Goal: Find specific page/section: Find specific page/section

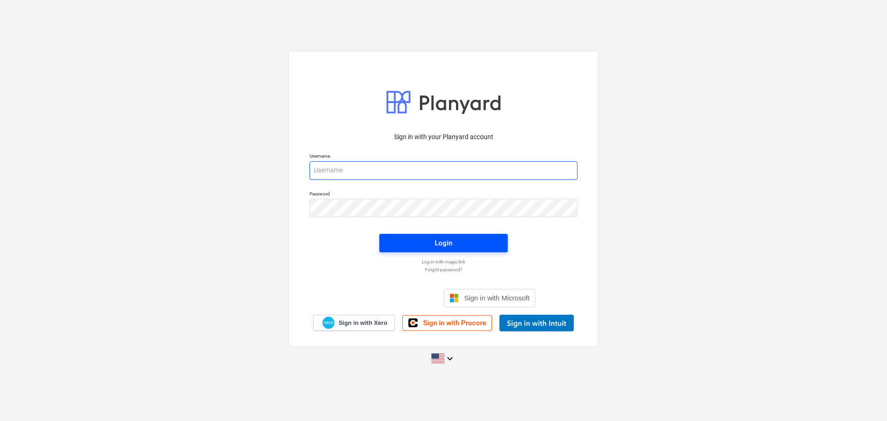
type input "[PERSON_NAME][EMAIL_ADDRESS][DOMAIN_NAME]"
click at [449, 240] on div "Login" at bounding box center [444, 243] width 18 height 12
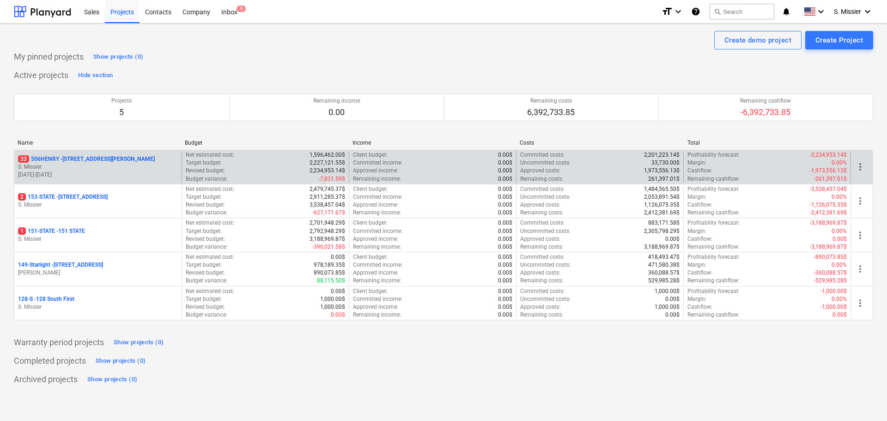
click at [111, 165] on p "S. Missier" at bounding box center [98, 167] width 160 height 8
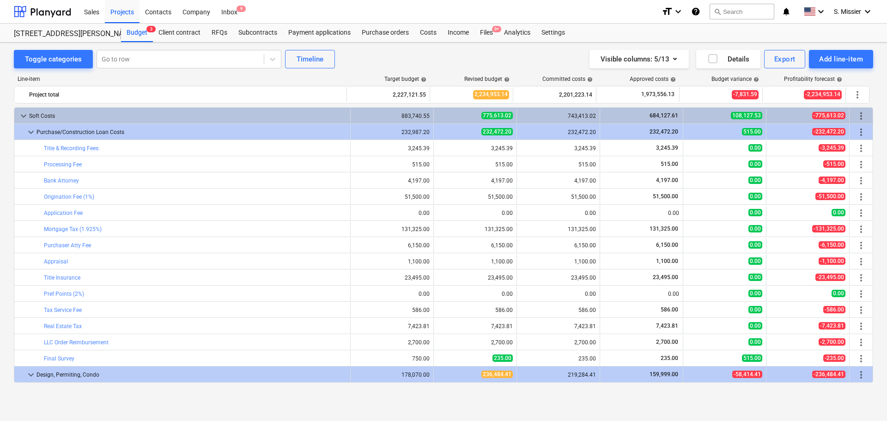
scroll to position [241, 0]
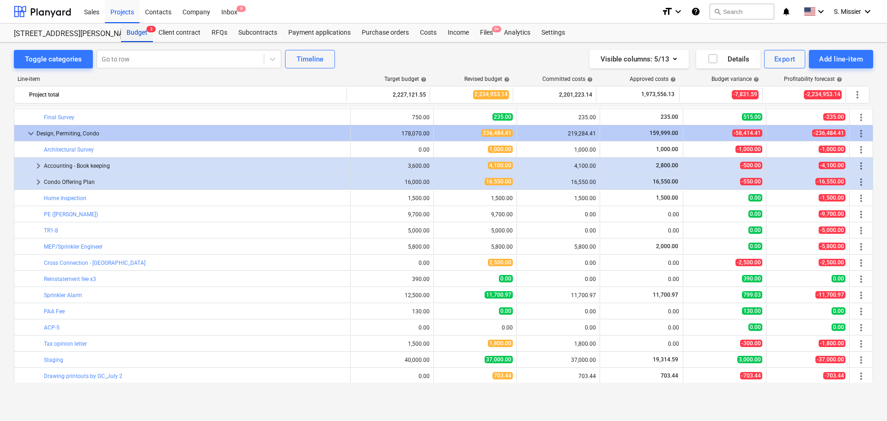
click at [133, 33] on div "Budget 3" at bounding box center [137, 33] width 32 height 18
click at [119, 11] on div "Projects" at bounding box center [122, 12] width 35 height 24
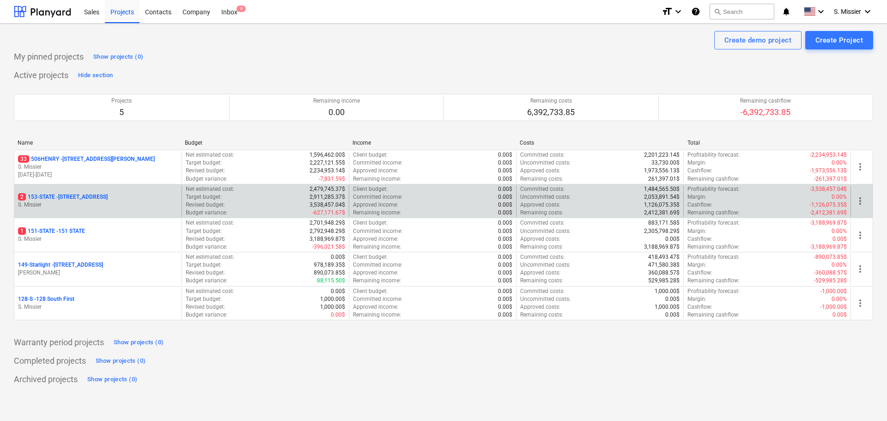
click at [71, 206] on p "S. Missier" at bounding box center [98, 205] width 160 height 8
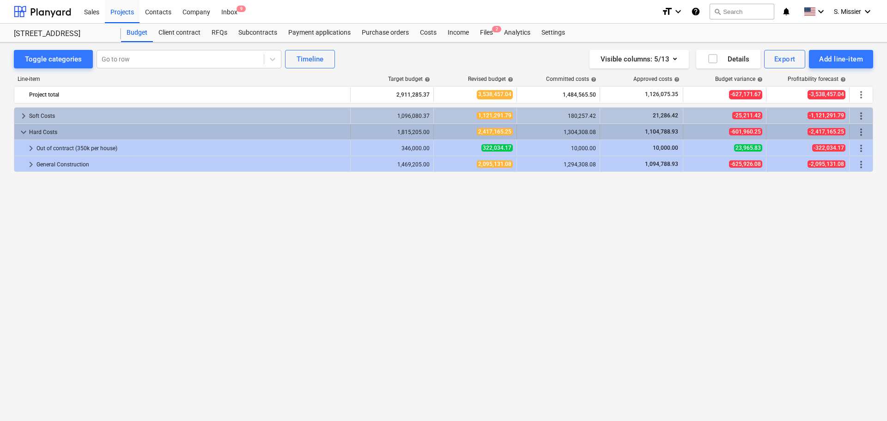
click at [23, 128] on span "keyboard_arrow_down" at bounding box center [23, 132] width 11 height 11
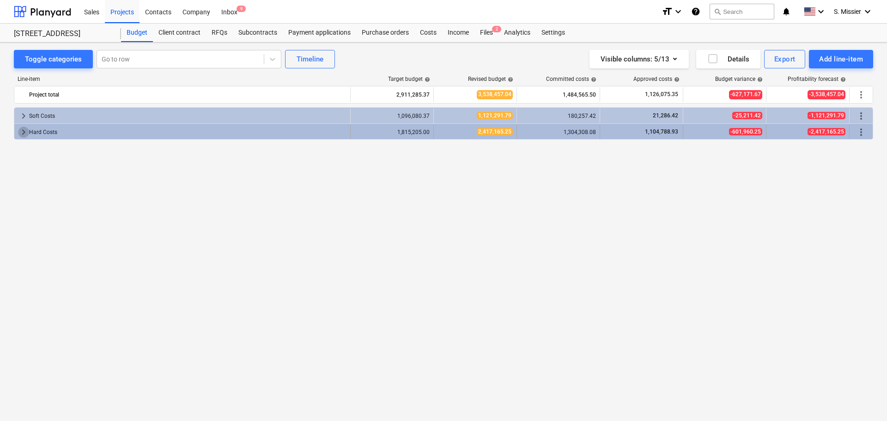
click at [22, 131] on span "keyboard_arrow_right" at bounding box center [23, 132] width 11 height 11
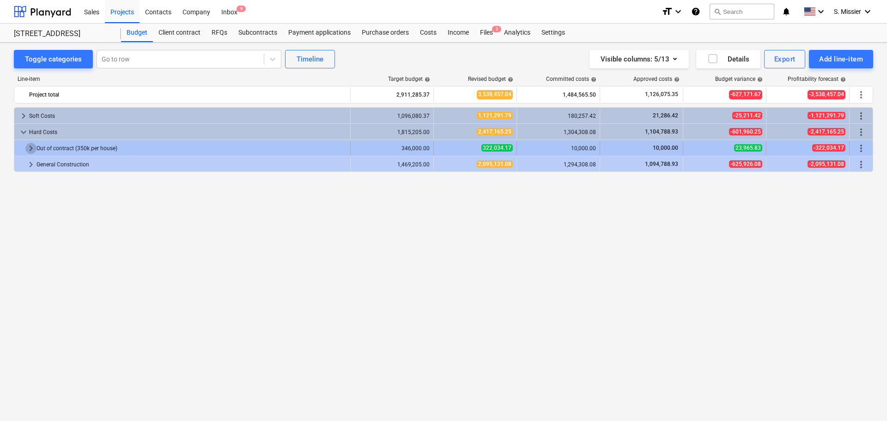
click at [30, 147] on span "keyboard_arrow_right" at bounding box center [30, 148] width 11 height 11
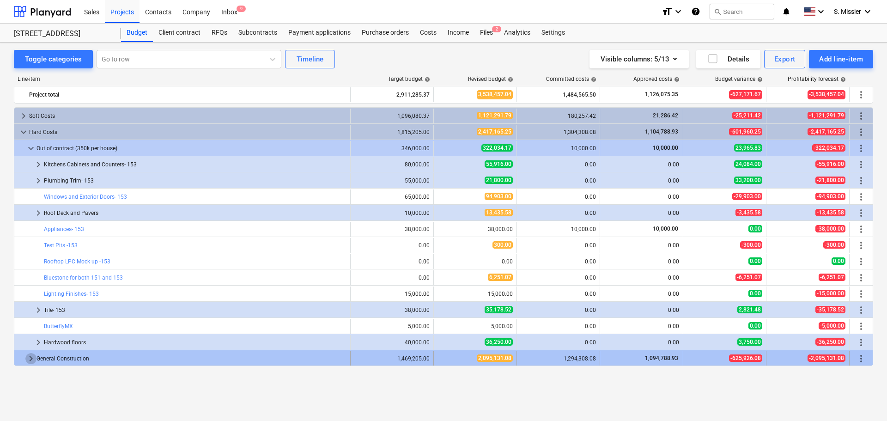
click at [26, 356] on span "keyboard_arrow_right" at bounding box center [30, 358] width 11 height 11
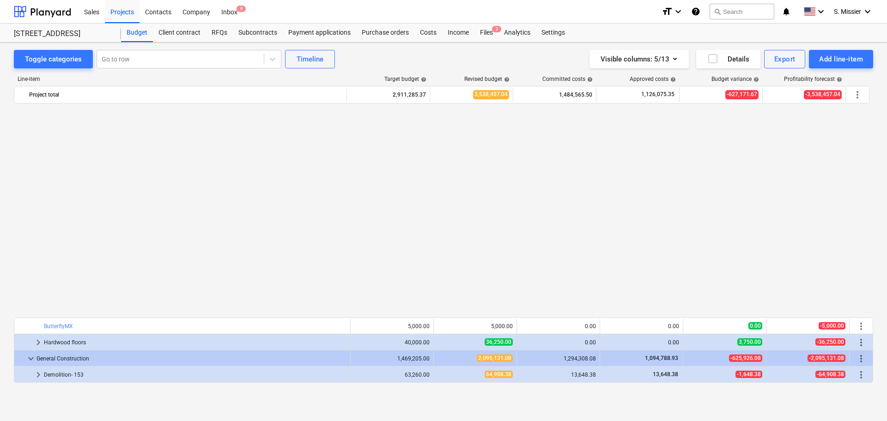
scroll to position [241, 0]
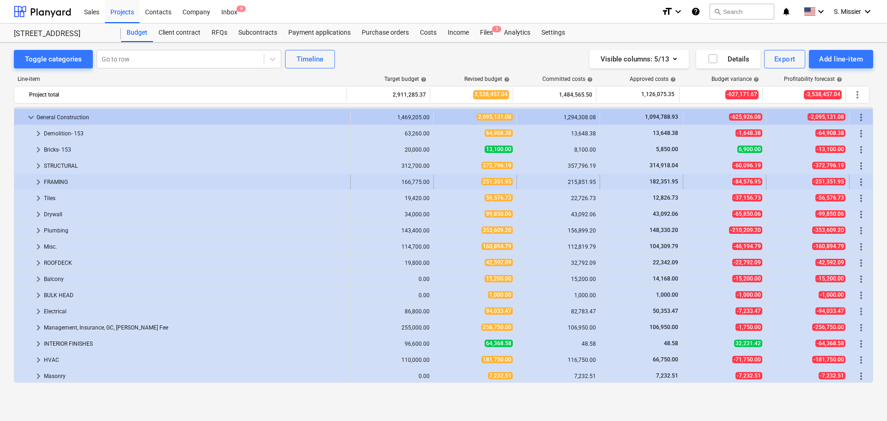
click at [32, 180] on div at bounding box center [25, 182] width 15 height 15
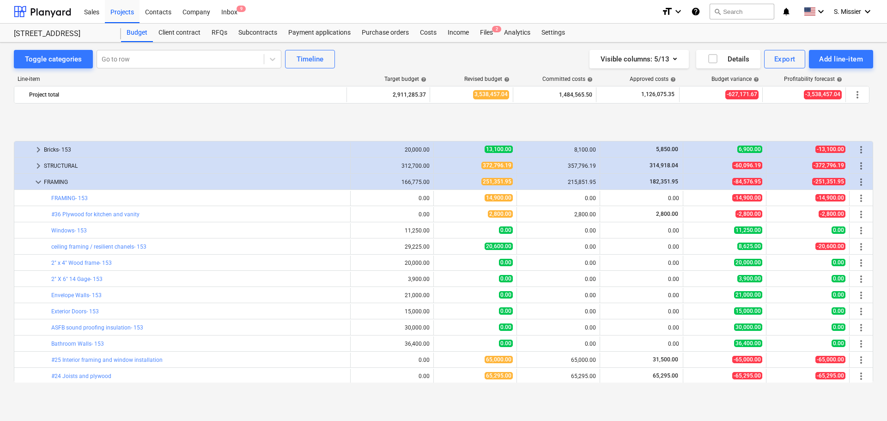
scroll to position [482, 0]
